Goal: Transaction & Acquisition: Subscribe to service/newsletter

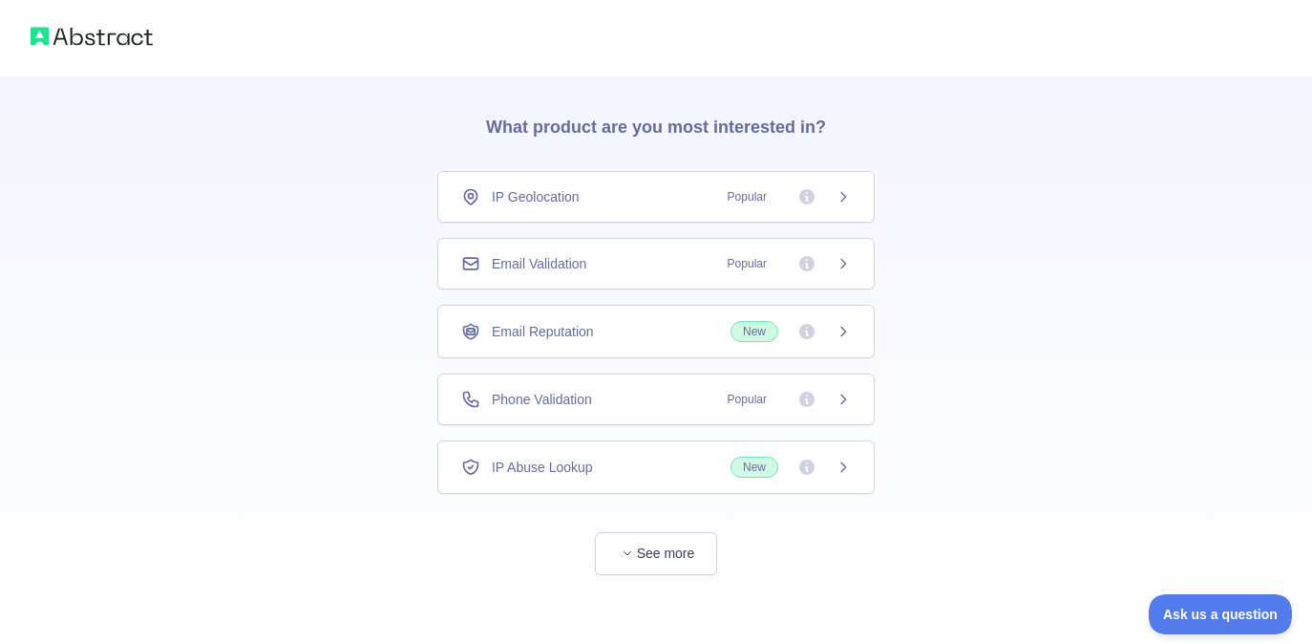
scroll to position [58, 0]
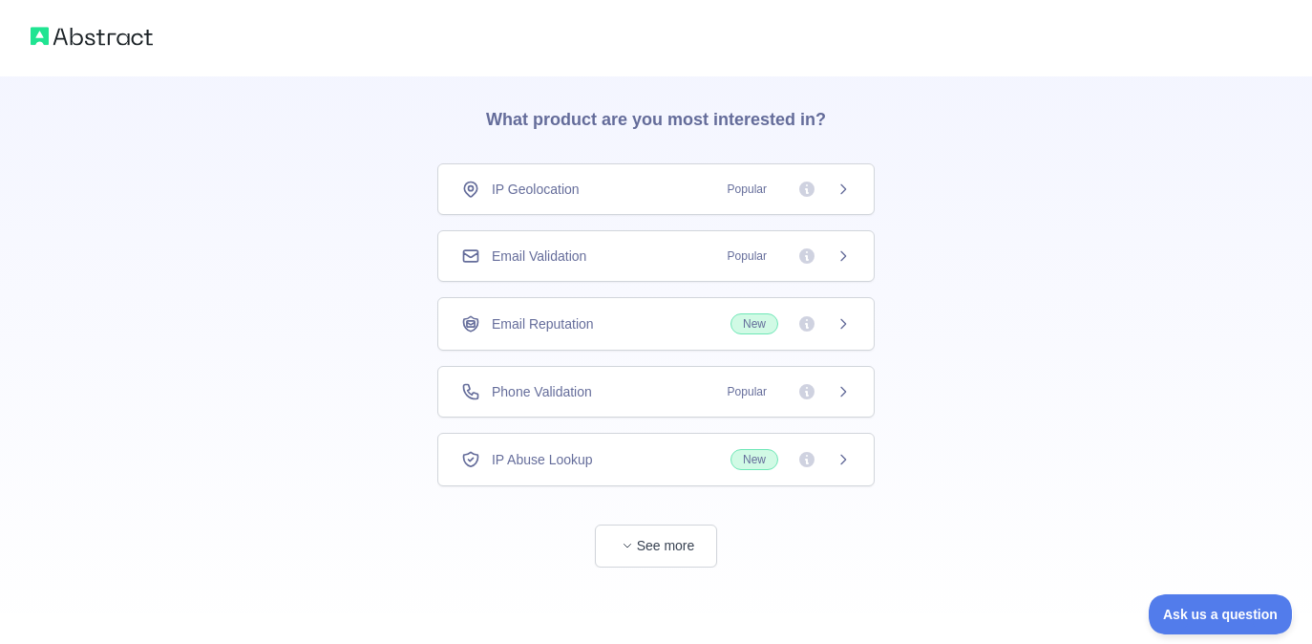
click at [703, 264] on div "Email Validation Popular" at bounding box center [656, 255] width 390 height 19
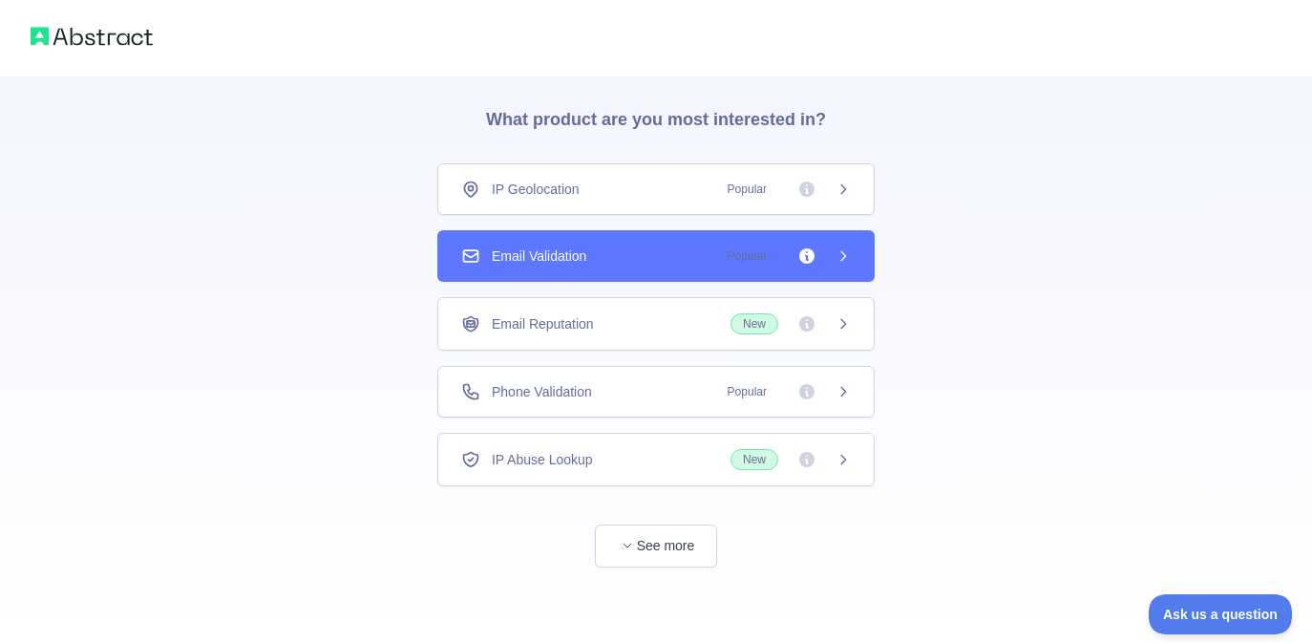
click at [692, 312] on div "Email Reputation New" at bounding box center [655, 323] width 437 height 53
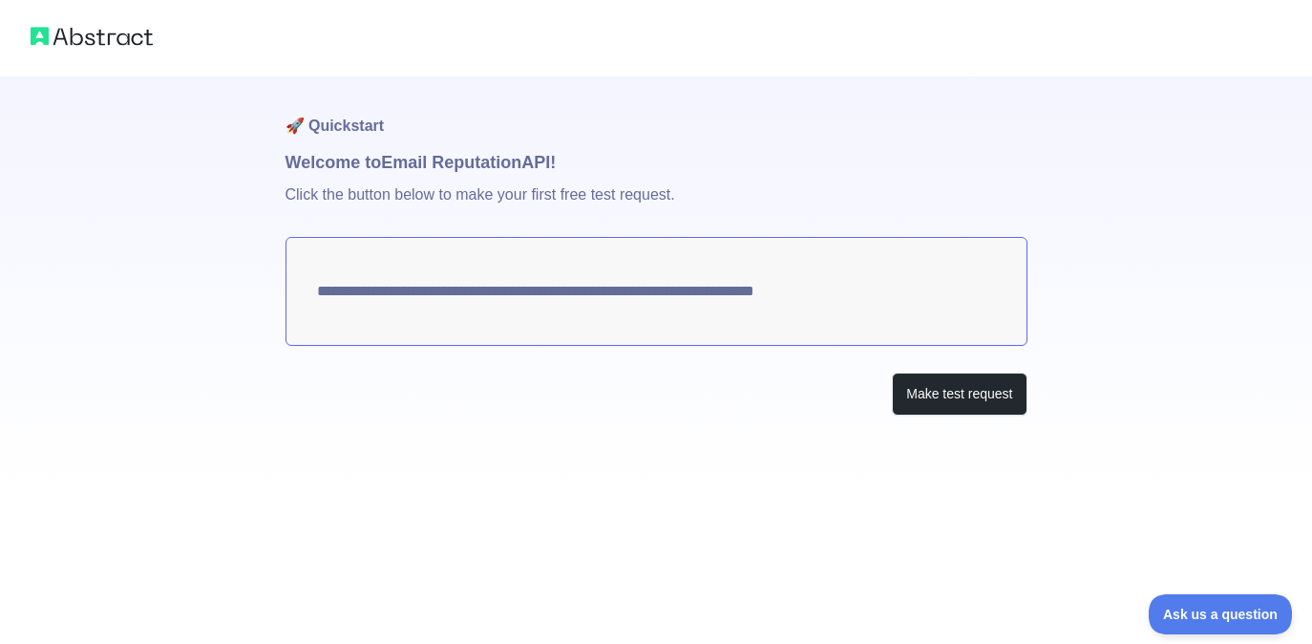
scroll to position [58, 0]
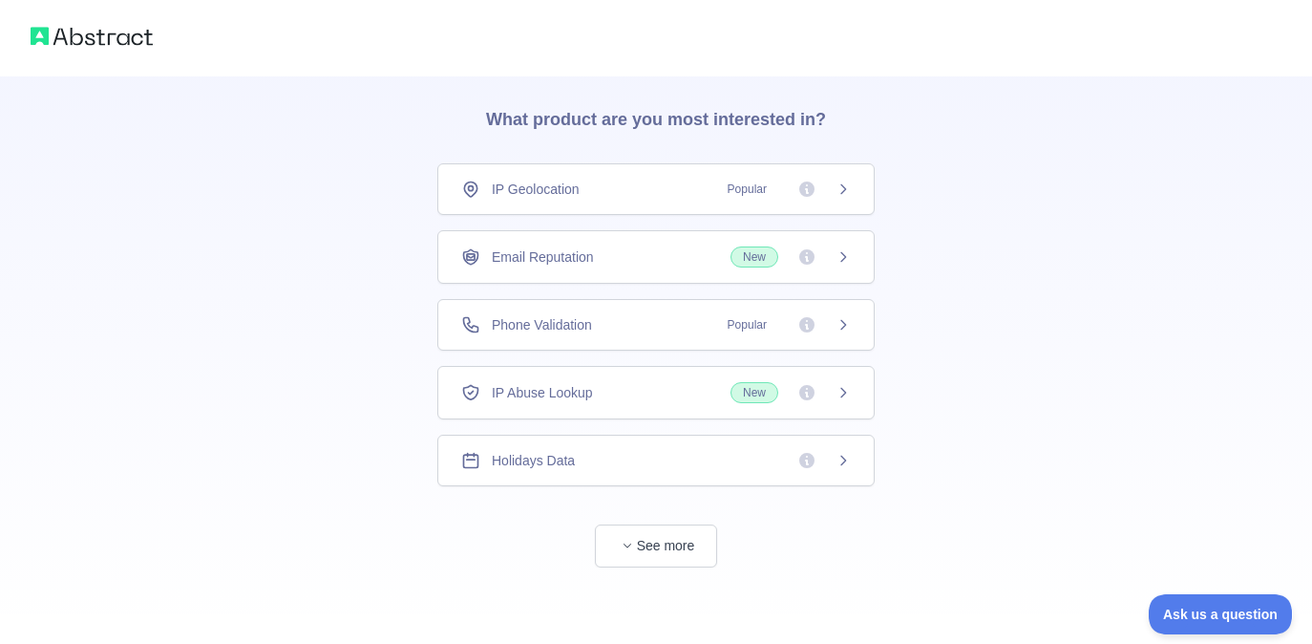
click at [687, 256] on div "Email Reputation New" at bounding box center [656, 256] width 390 height 21
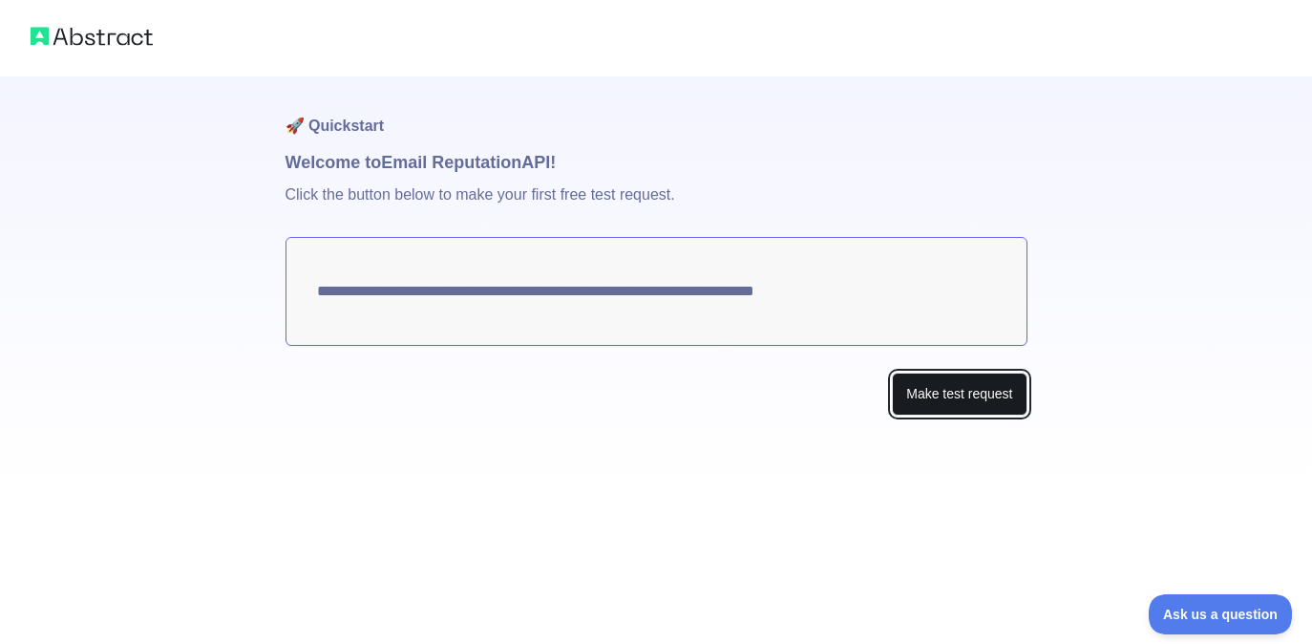
click at [982, 385] on button "Make test request" at bounding box center [959, 393] width 135 height 43
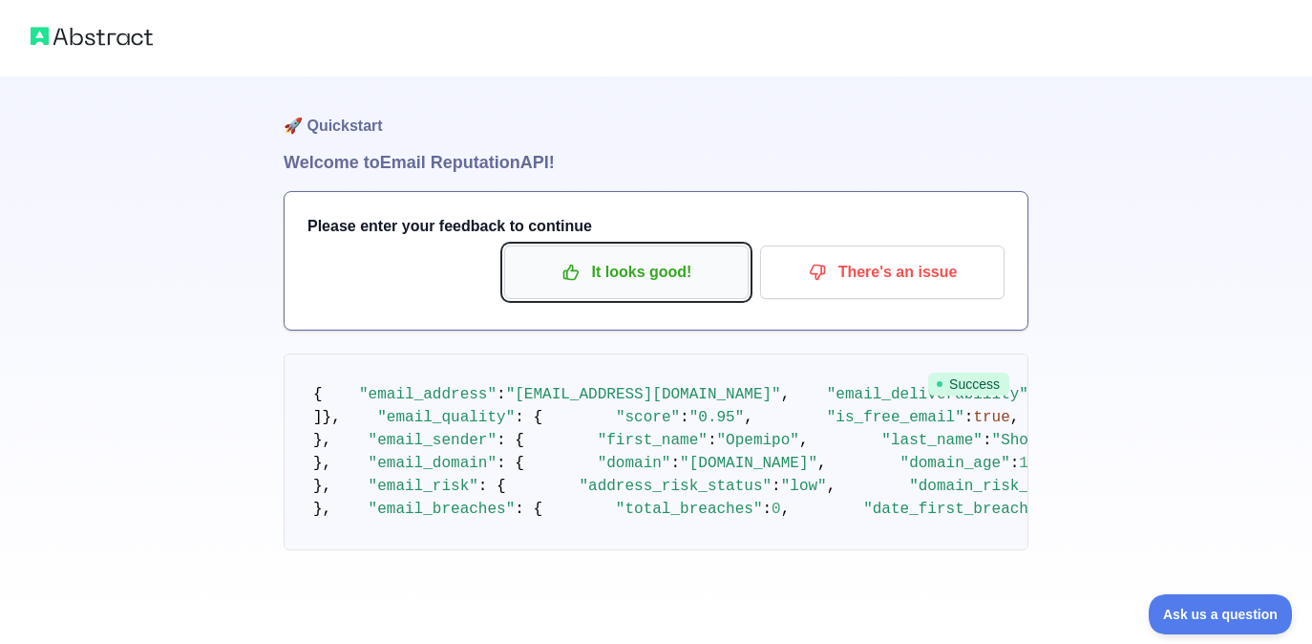
click at [633, 276] on p "It looks good!" at bounding box center [627, 272] width 216 height 32
